Goal: Transaction & Acquisition: Purchase product/service

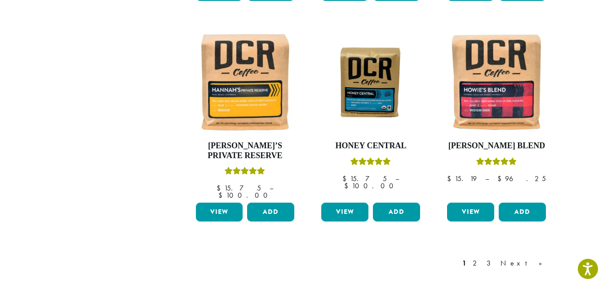
scroll to position [754, 0]
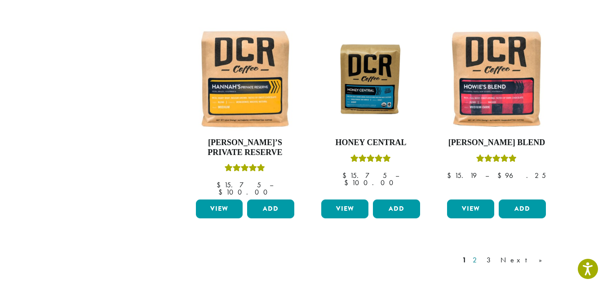
click at [482, 255] on link "2" at bounding box center [476, 260] width 11 height 11
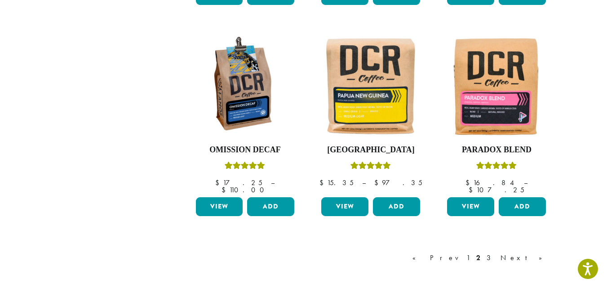
scroll to position [862, 0]
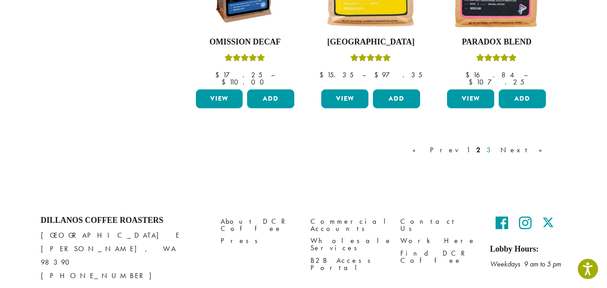
click at [496, 145] on link "3" at bounding box center [489, 150] width 11 height 11
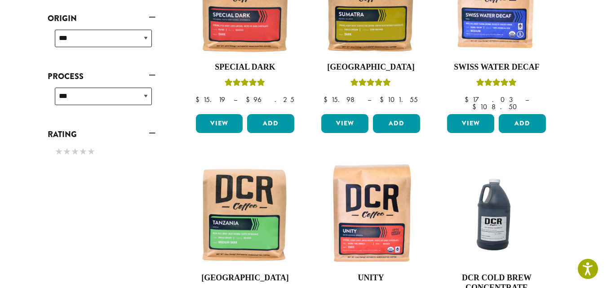
scroll to position [341, 0]
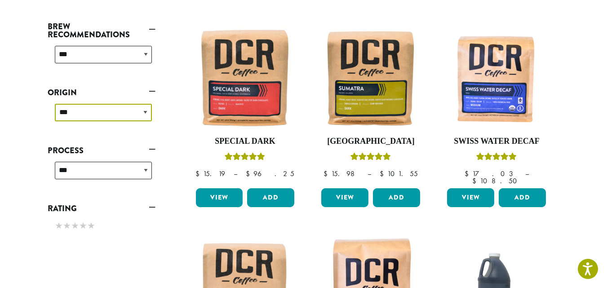
click at [144, 110] on select "**********" at bounding box center [103, 113] width 97 height 18
select select "********"
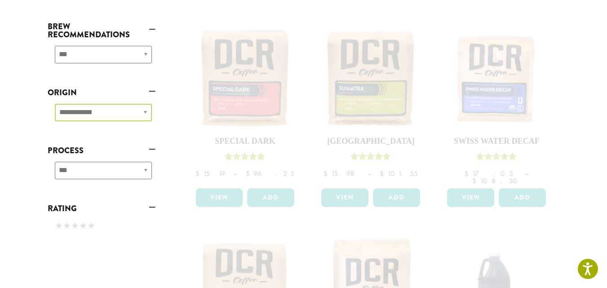
scroll to position [90, 0]
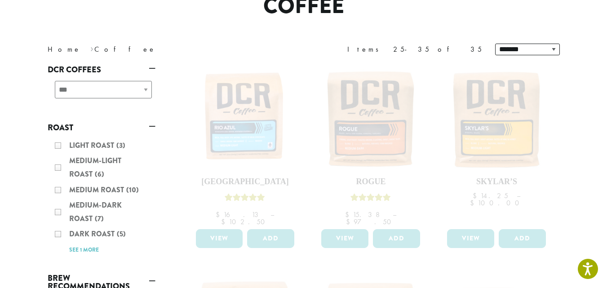
click at [56, 189] on div "Light Roast (3) Medium-Light Roast (6) Medium Roast (10) Medium-Dark Roast (7) …" at bounding box center [102, 197] width 108 height 124
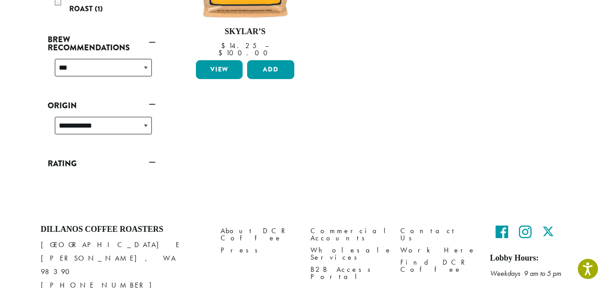
scroll to position [251, 0]
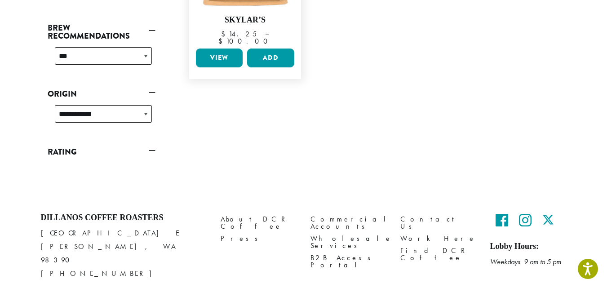
click at [223, 48] on link "View" at bounding box center [219, 57] width 47 height 19
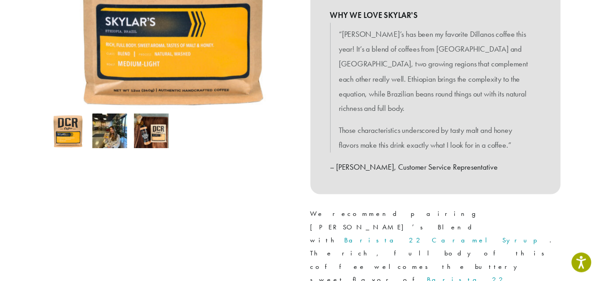
scroll to position [251, 0]
